Goal: Communication & Community: Answer question/provide support

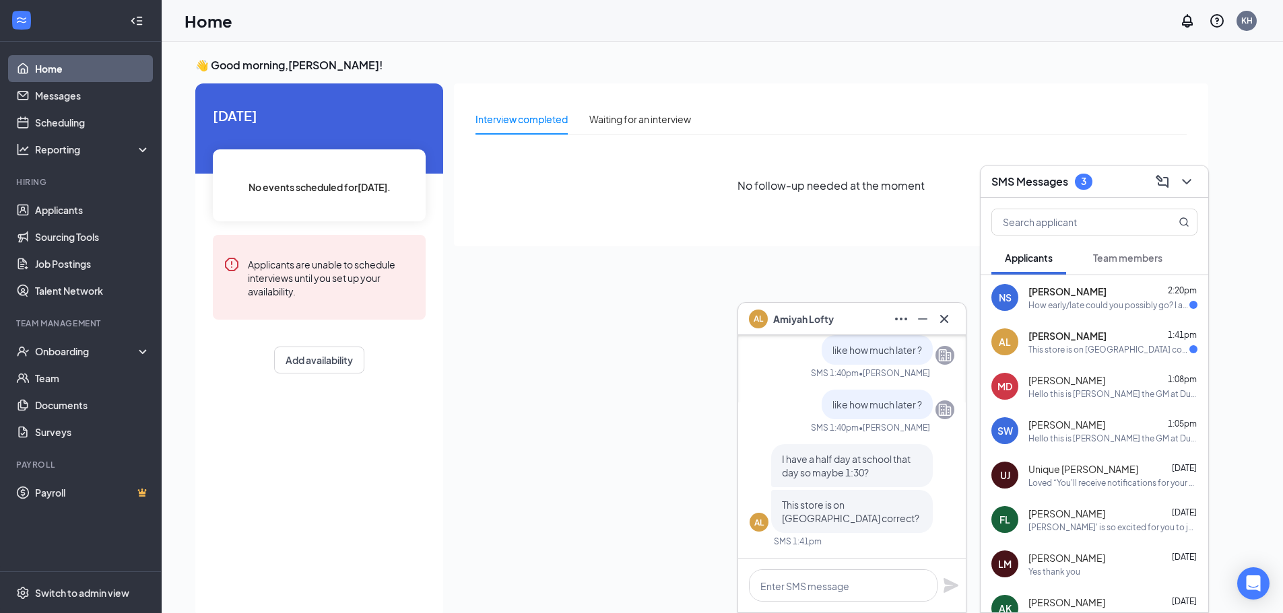
drag, startPoint x: 817, startPoint y: 604, endPoint x: 806, endPoint y: 593, distance: 15.2
click at [817, 599] on div at bounding box center [852, 586] width 228 height 54
click at [791, 599] on textarea at bounding box center [843, 586] width 189 height 32
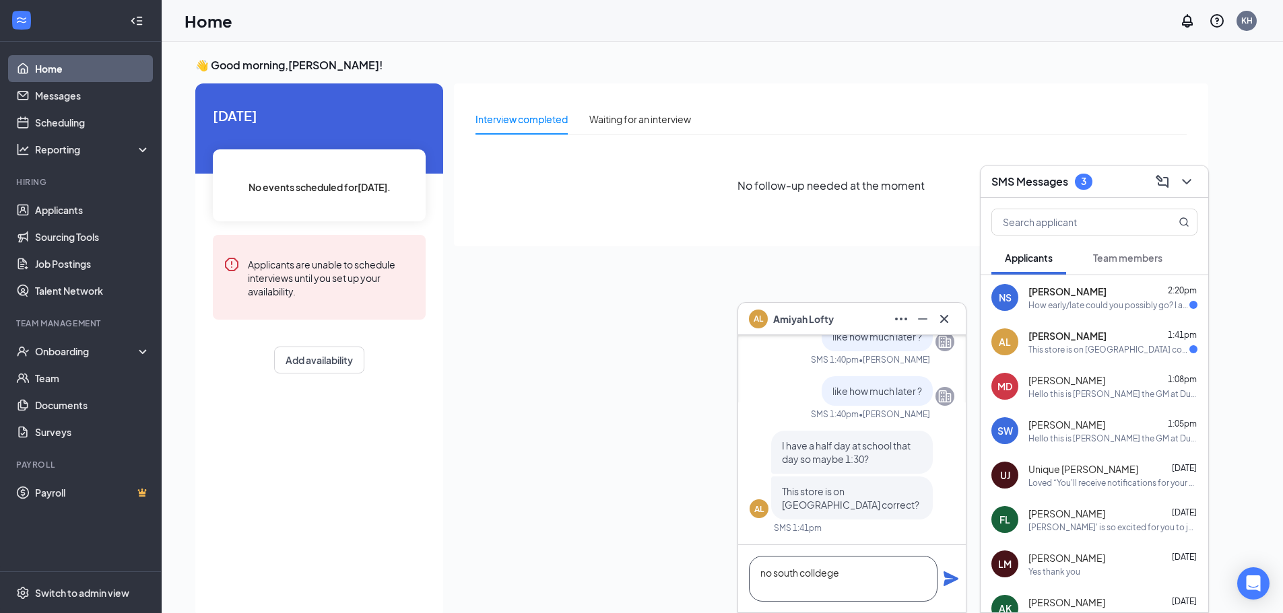
click at [819, 573] on textarea "no south colldege" at bounding box center [843, 579] width 189 height 46
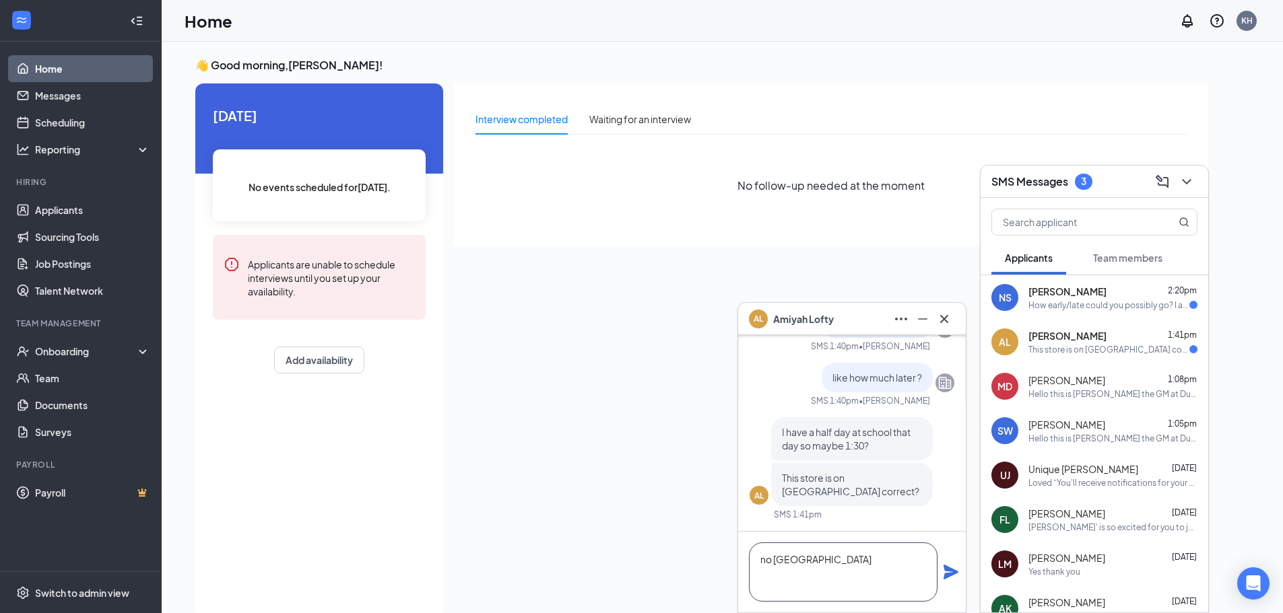
scroll to position [0, 0]
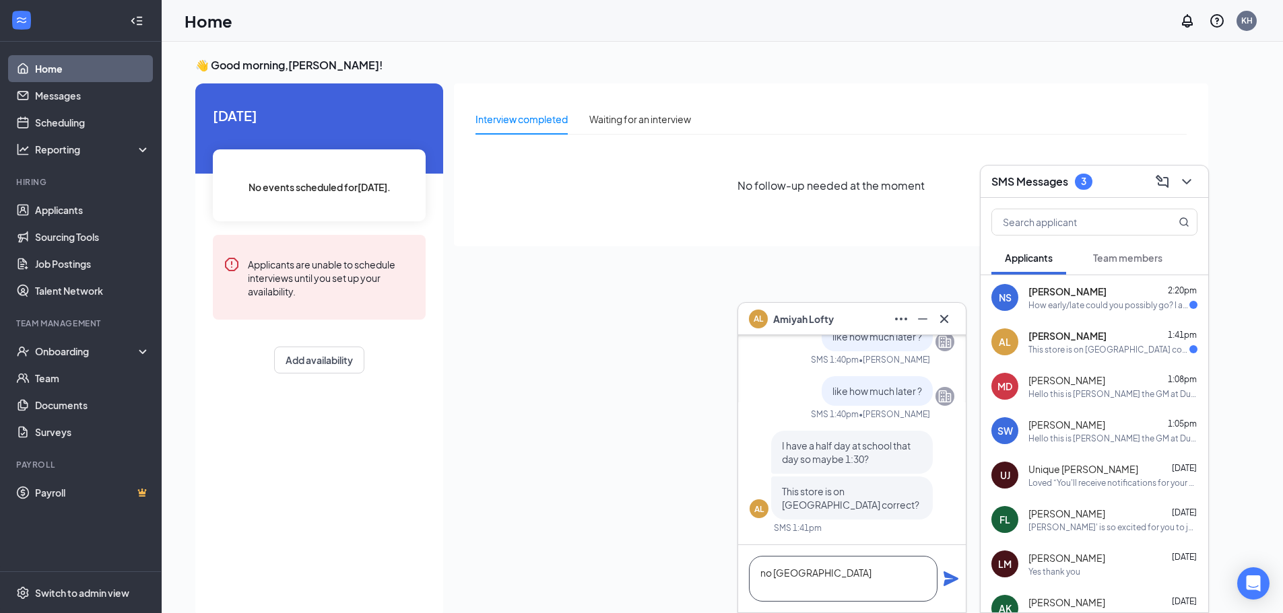
type textarea "no [GEOGRAPHIC_DATA]"
click at [956, 580] on icon "Plane" at bounding box center [950, 579] width 15 height 15
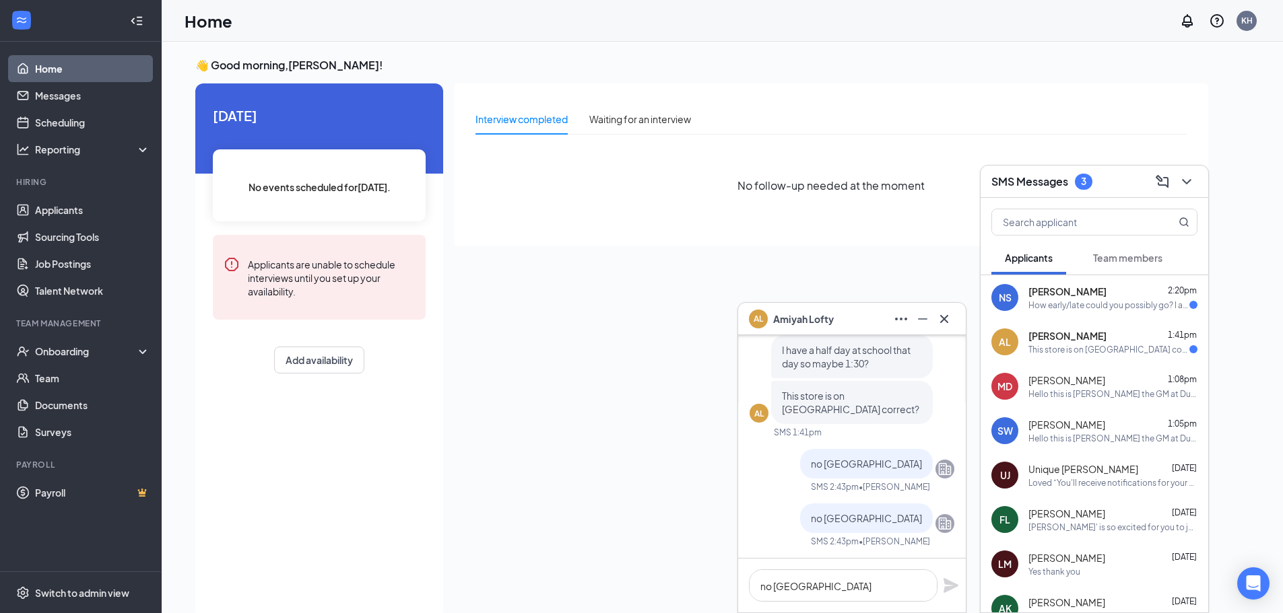
click at [1094, 300] on div "How early/late could you possibly go? I am just asking since I have class on ca…" at bounding box center [1108, 305] width 161 height 11
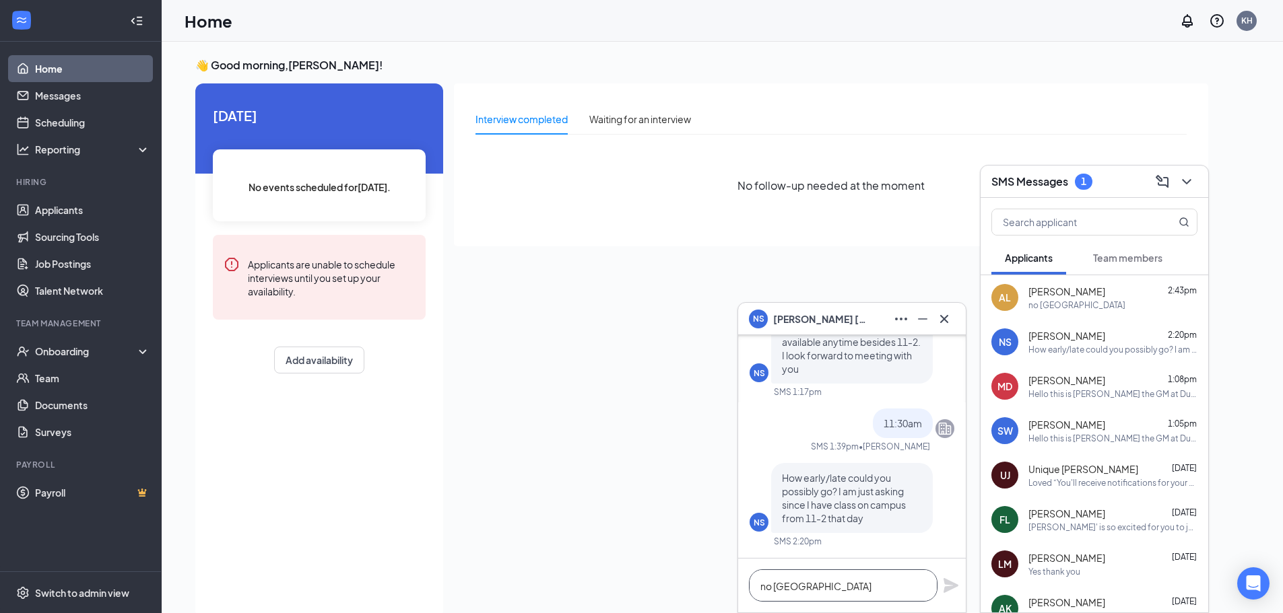
click at [811, 596] on textarea "no [GEOGRAPHIC_DATA]" at bounding box center [843, 586] width 189 height 32
type textarea "10"
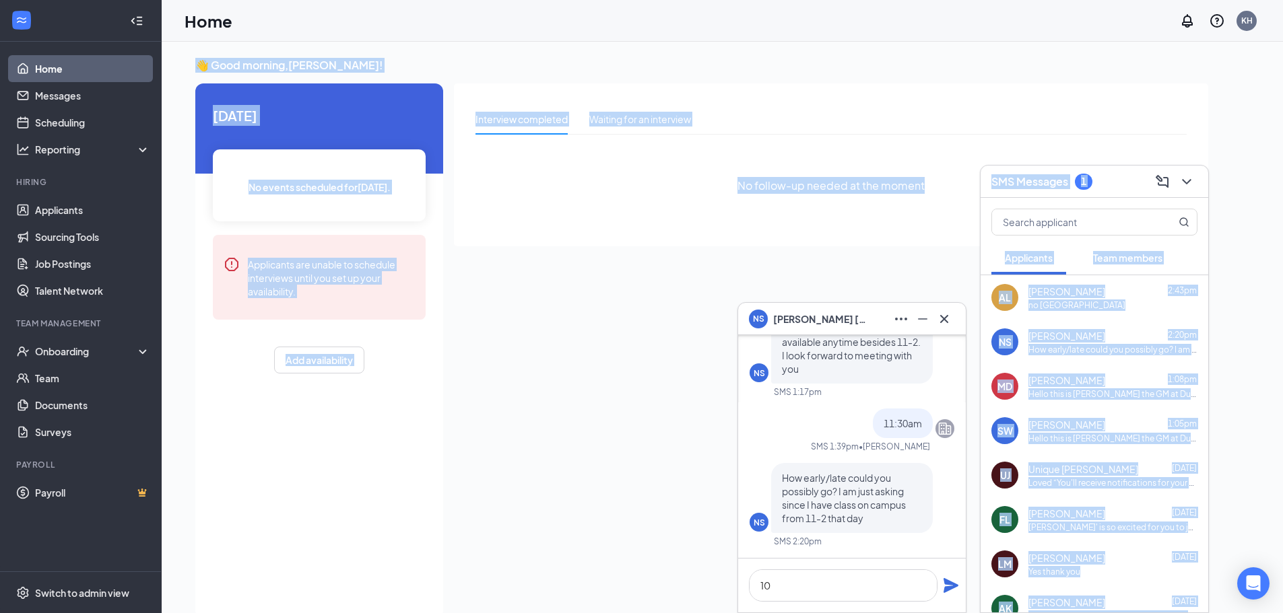
click at [964, 582] on div "NS [PERSON_NAME] NS [PERSON_NAME] Applicant Crew Member • S College Rd - Wilmin…" at bounding box center [722, 342] width 1121 height 600
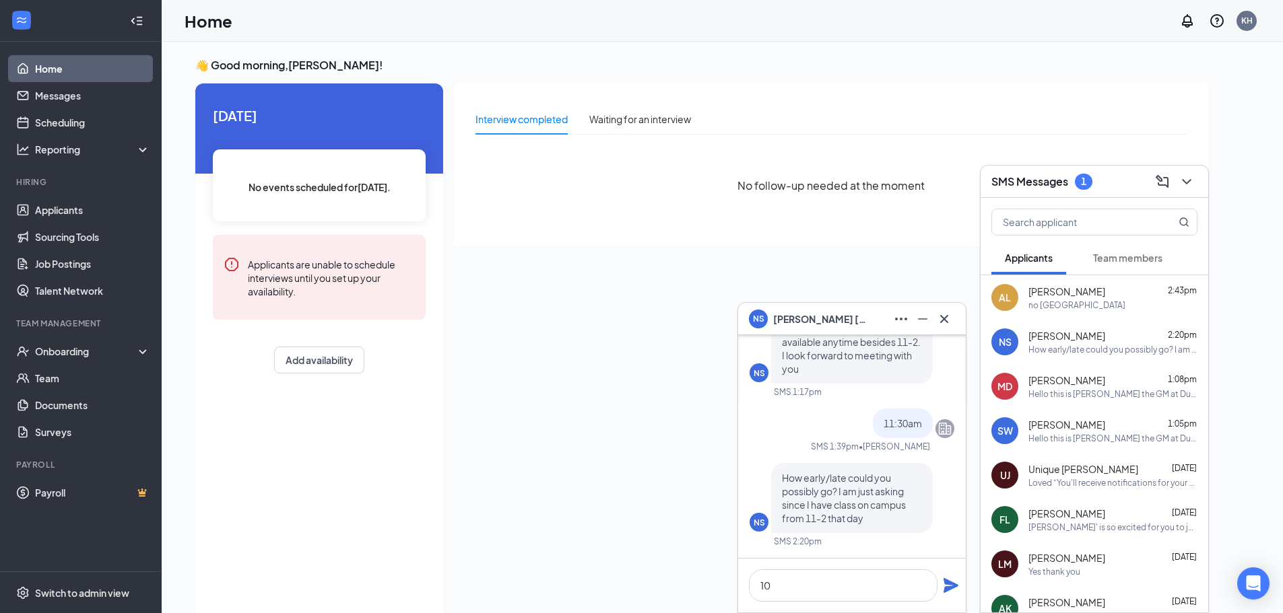
click at [961, 582] on div "10" at bounding box center [852, 586] width 228 height 54
click at [954, 587] on icon "Plane" at bounding box center [950, 585] width 15 height 15
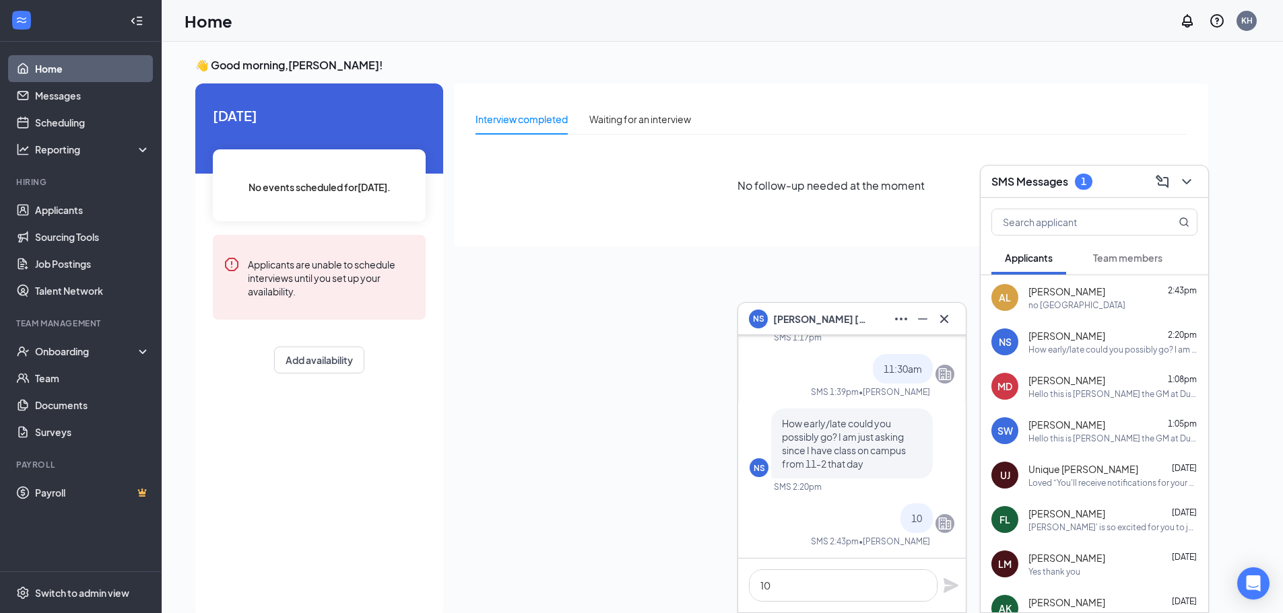
drag, startPoint x: 560, startPoint y: 276, endPoint x: 560, endPoint y: 265, distance: 11.4
click at [562, 276] on div "Interview completed Waiting for an interview No follow-up needed at the moment" at bounding box center [831, 346] width 754 height 527
